Goal: Information Seeking & Learning: Find specific fact

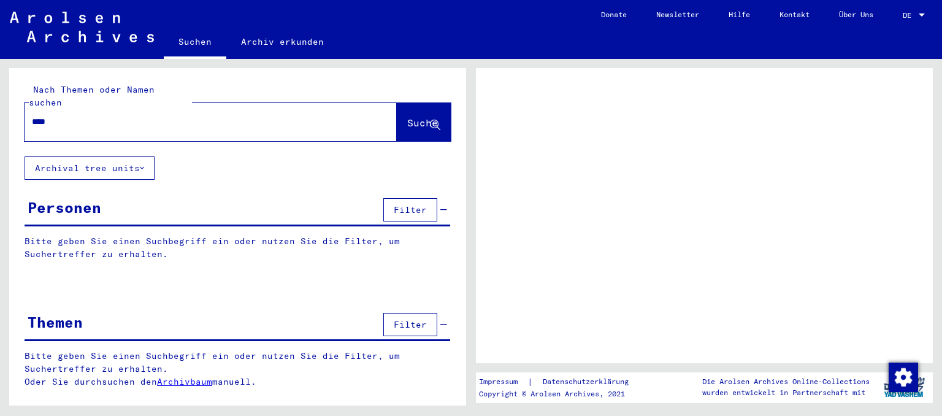
type input "*****"
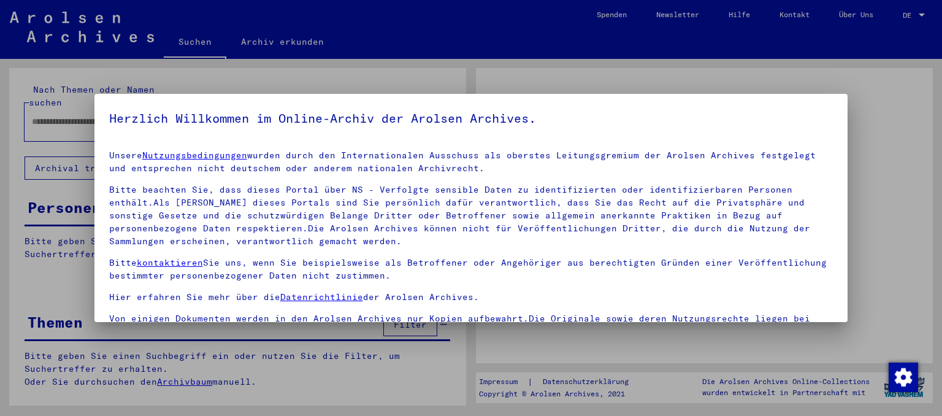
click at [411, 112] on h5 "Herzlich Willkommen im Online-Archiv der Arolsen Archives." at bounding box center [471, 119] width 724 height 20
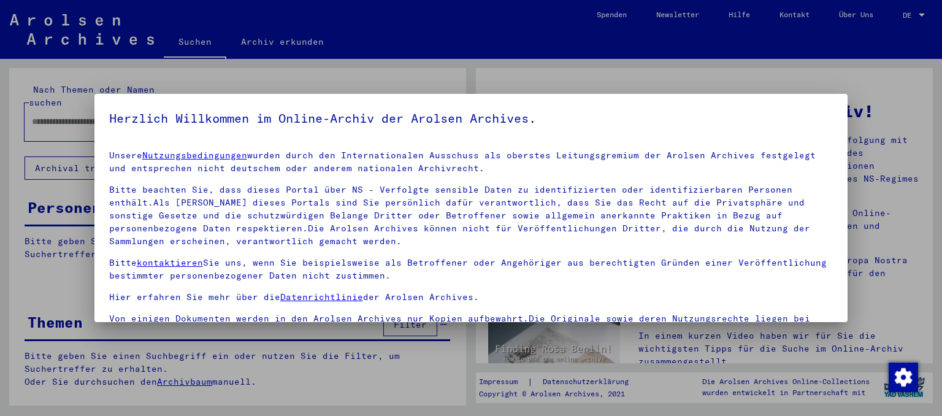
drag, startPoint x: 818, startPoint y: 305, endPoint x: 801, endPoint y: 237, distance: 69.5
click at [801, 237] on div "Unsere Nutzungsbedingungen wurden durch den Internationalen Ausschuss als obers…" at bounding box center [471, 243] width 724 height 189
click at [801, 237] on p "Bitte beachten Sie, dass dieses Portal über NS - Verfolgte sensible Daten zu id…" at bounding box center [471, 215] width 724 height 64
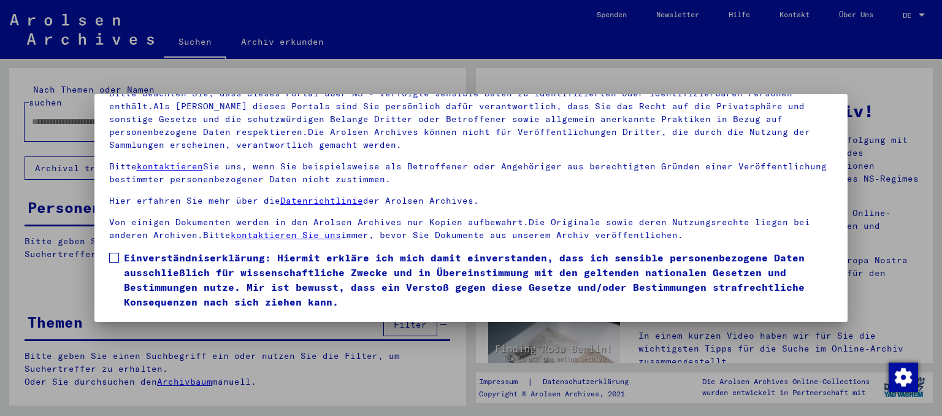
scroll to position [103, 0]
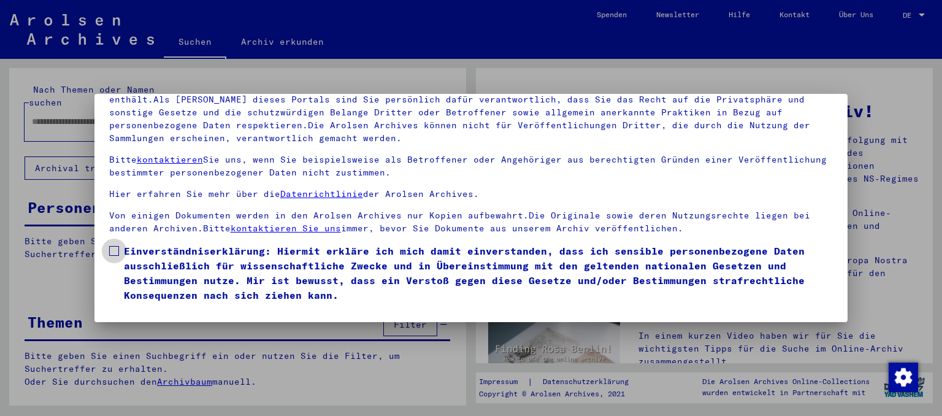
click at [112, 253] on span at bounding box center [114, 251] width 10 height 10
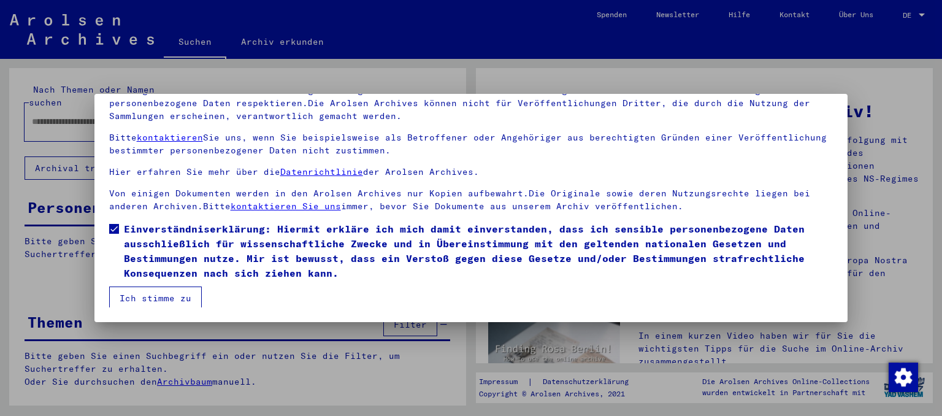
scroll to position [24, 0]
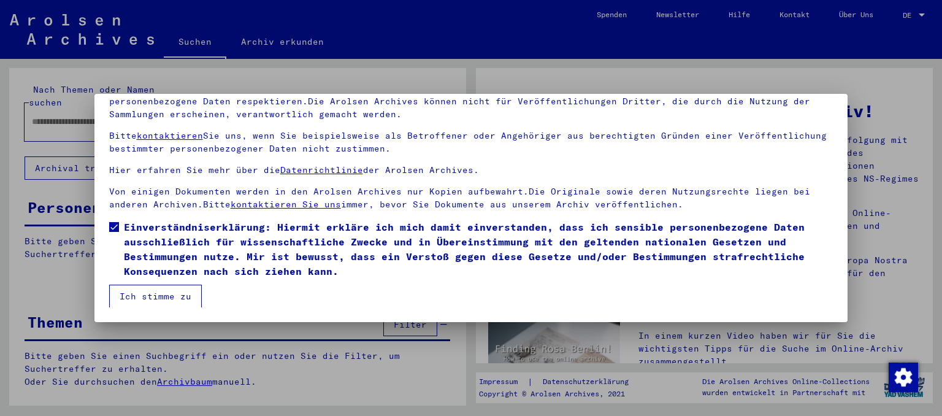
click at [157, 301] on button "Ich stimme zu" at bounding box center [155, 296] width 93 height 23
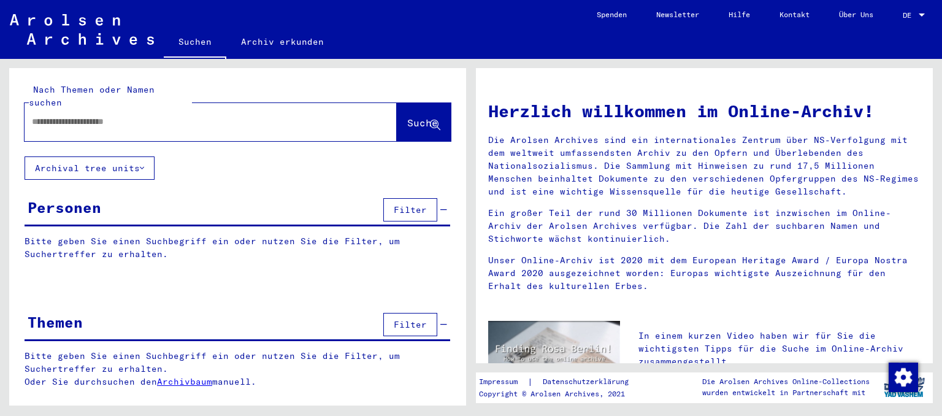
click at [84, 118] on div at bounding box center [193, 122] width 336 height 28
click at [74, 115] on input "text" at bounding box center [196, 121] width 328 height 13
click at [407, 117] on span "Suche" at bounding box center [422, 123] width 31 height 12
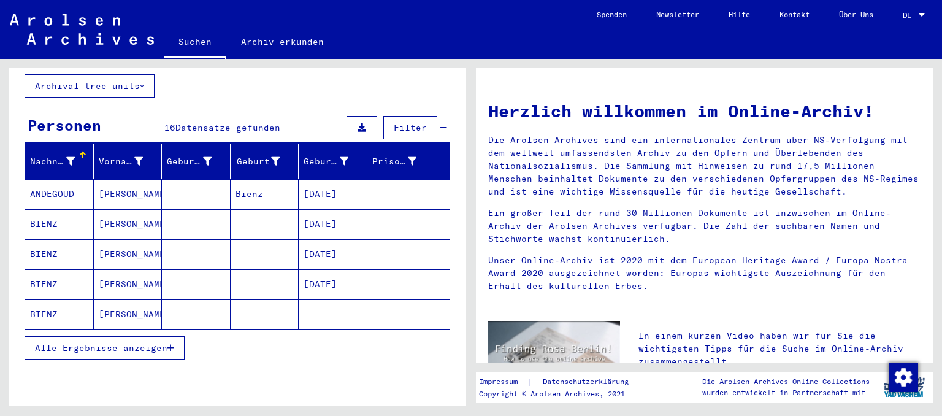
scroll to position [83, 0]
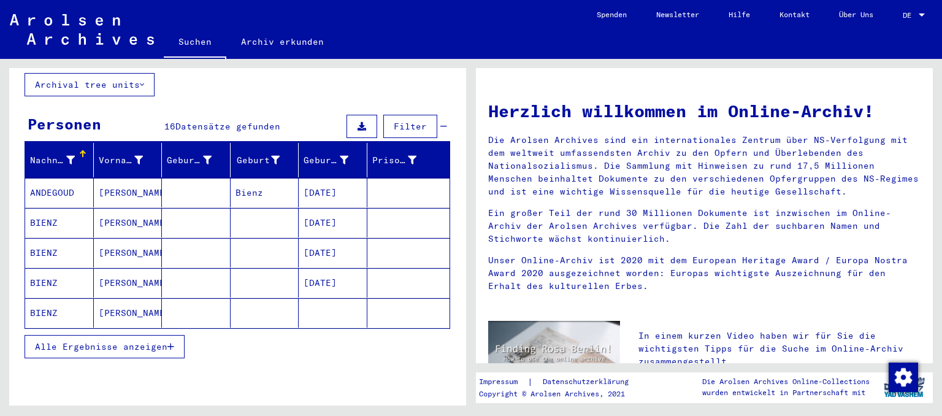
click at [140, 341] on span "Alle Ergebnisse anzeigen" at bounding box center [101, 346] width 132 height 11
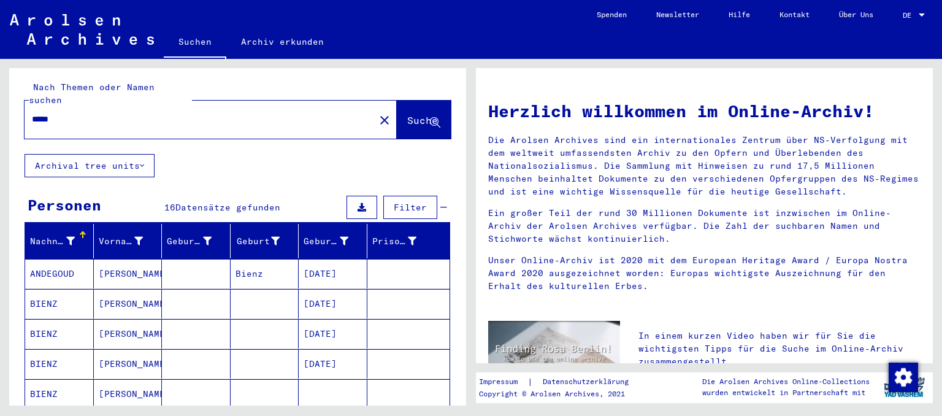
scroll to position [0, 0]
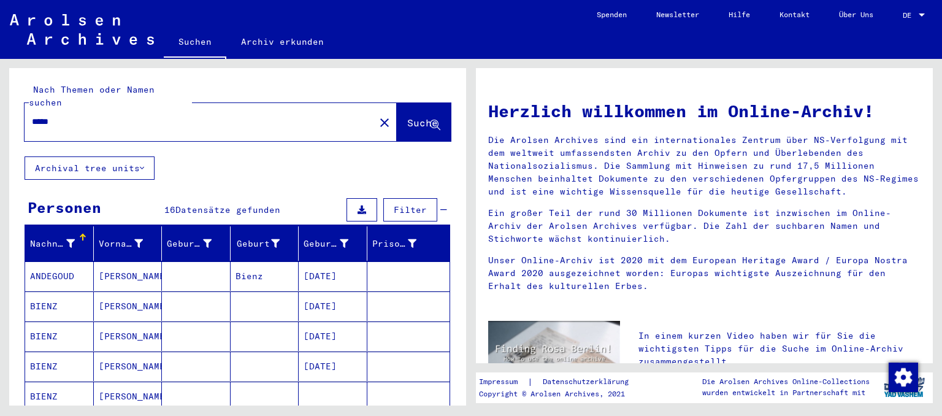
click at [55, 115] on input "*****" at bounding box center [196, 121] width 328 height 13
click at [407, 117] on span "Suche" at bounding box center [422, 123] width 31 height 12
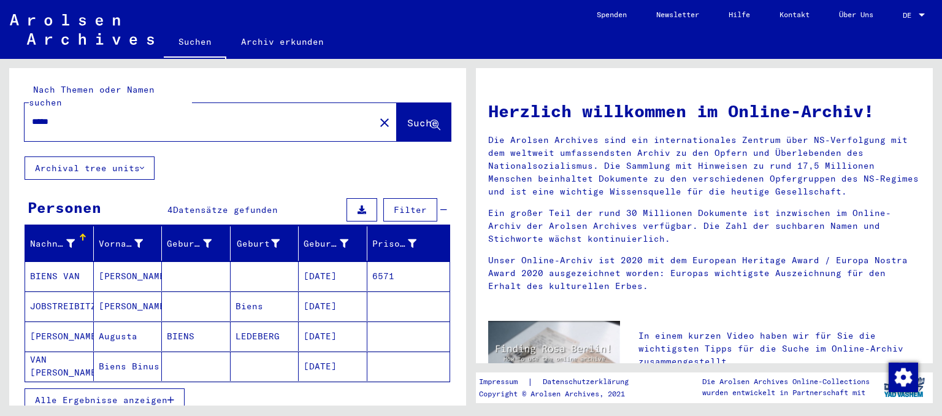
click at [172, 396] on icon "button" at bounding box center [170, 400] width 7 height 9
click at [46, 115] on input "*****" at bounding box center [196, 121] width 328 height 13
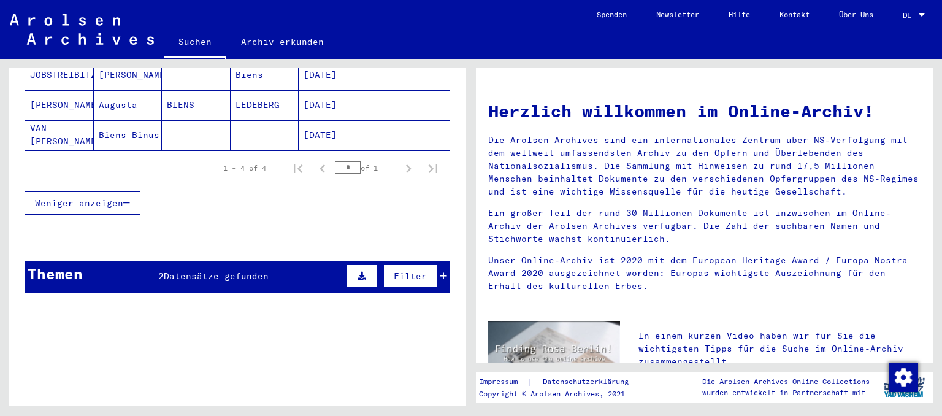
scroll to position [235, 0]
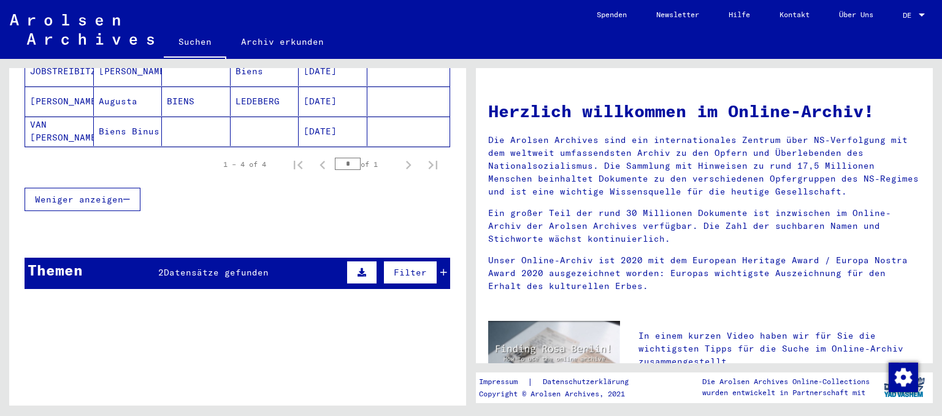
click at [443, 268] on icon at bounding box center [443, 272] width 7 height 9
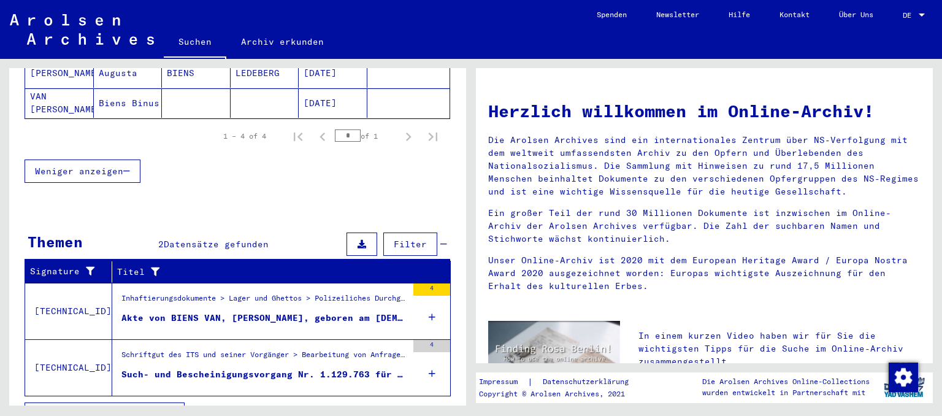
scroll to position [274, 0]
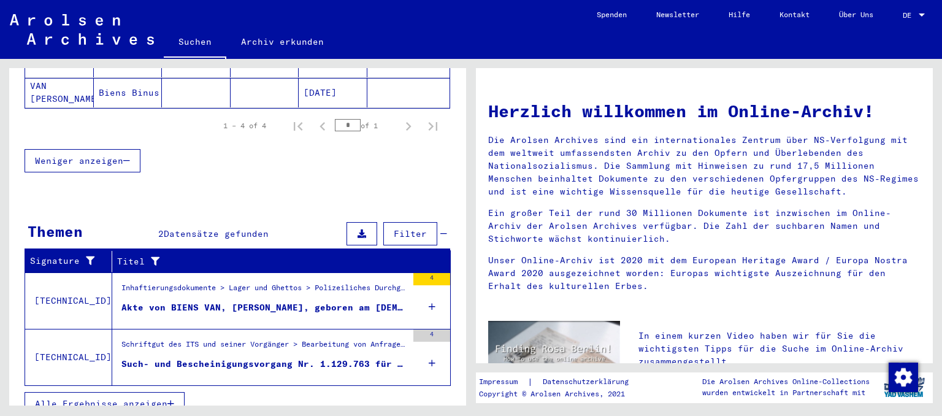
click at [369, 339] on div "Schriftgut des ITS und seiner Vorgänger > Bearbeitung von Anfragen > Fallbezoge…" at bounding box center [264, 347] width 286 height 17
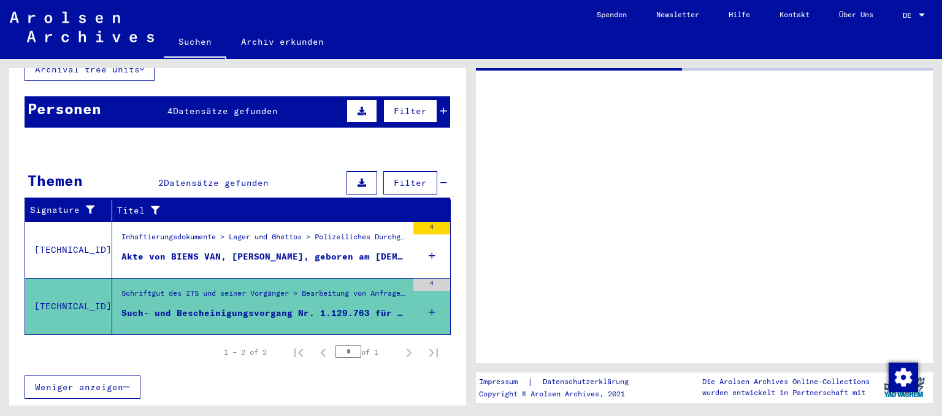
scroll to position [83, 0]
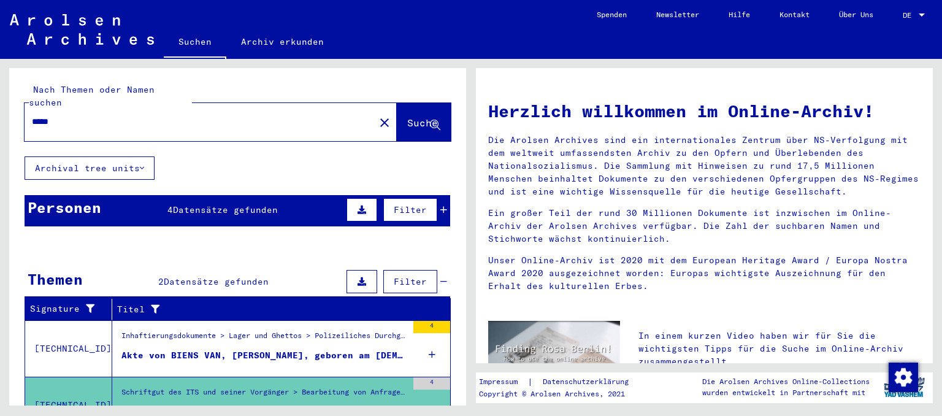
click at [54, 115] on input "*****" at bounding box center [196, 121] width 328 height 13
type input "*****"
click at [415, 117] on span "Suche" at bounding box center [422, 123] width 31 height 12
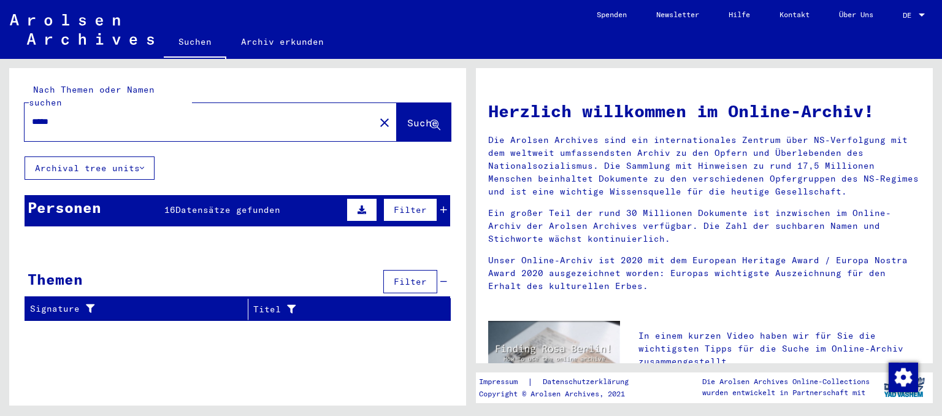
click at [446, 205] on icon at bounding box center [443, 209] width 7 height 9
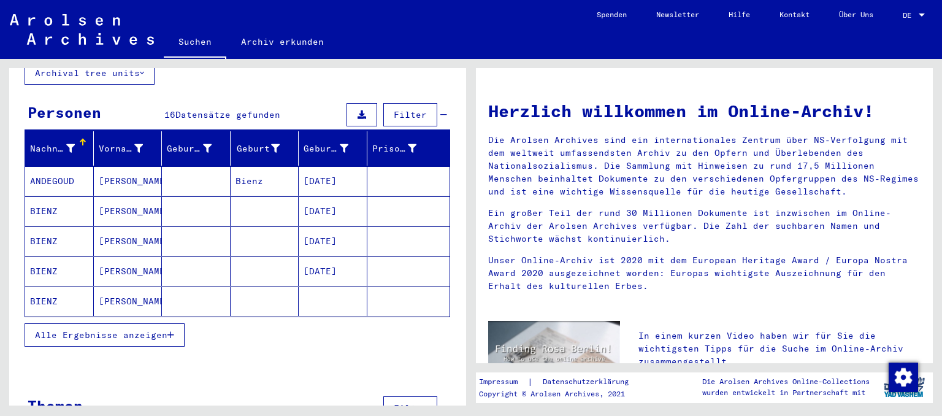
scroll to position [121, 0]
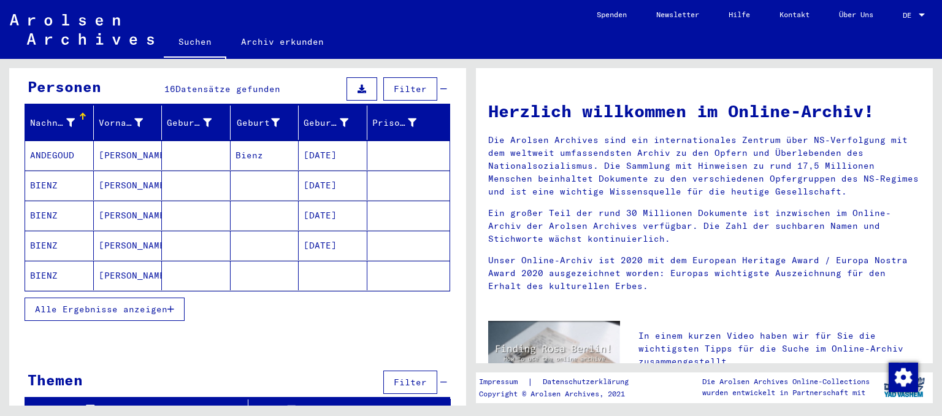
click at [140, 298] on button "Alle Ergebnisse anzeigen" at bounding box center [105, 309] width 160 height 23
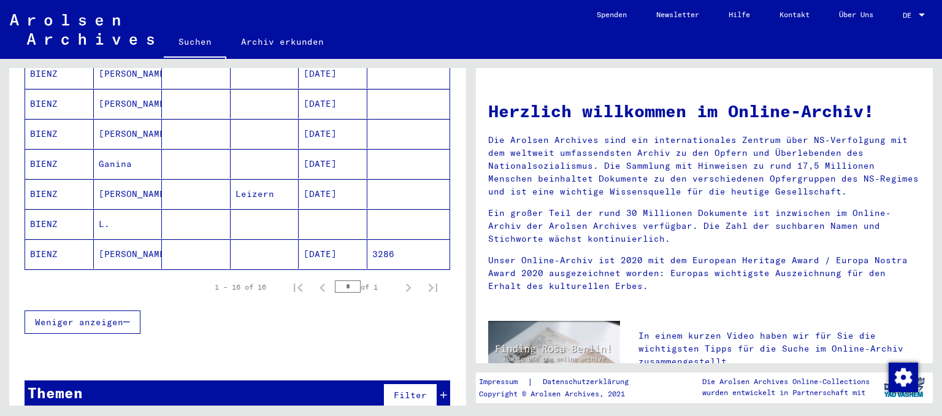
scroll to position [475, 0]
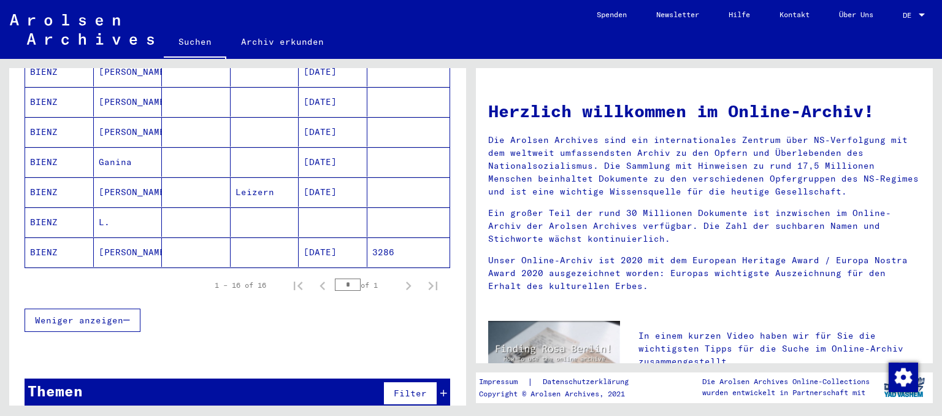
click at [443, 389] on icon at bounding box center [443, 393] width 7 height 9
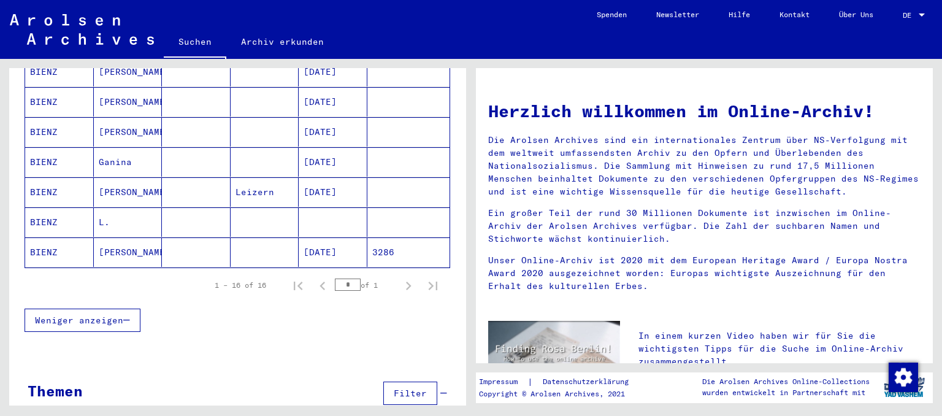
scroll to position [485, 0]
